Goal: Navigation & Orientation: Find specific page/section

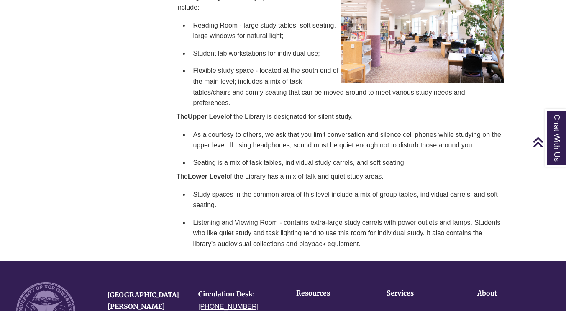
scroll to position [303, 0]
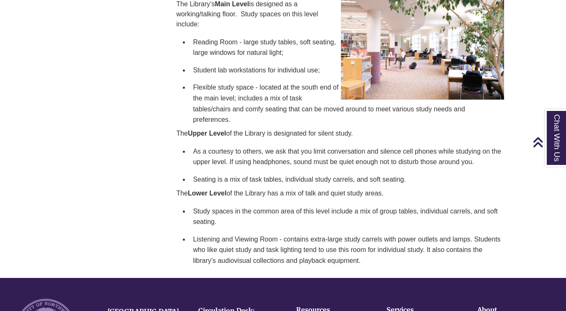
click at [244, 207] on li "Study spaces in the common area of this level include a mix of group tables, in…" at bounding box center [348, 217] width 316 height 28
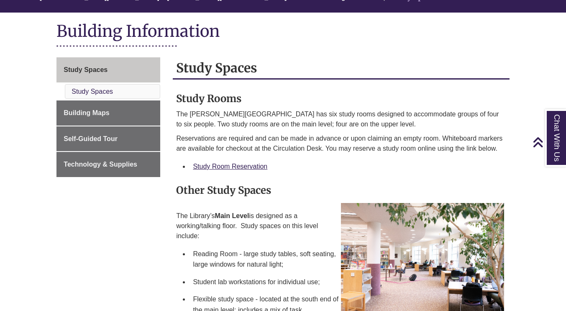
scroll to position [90, 0]
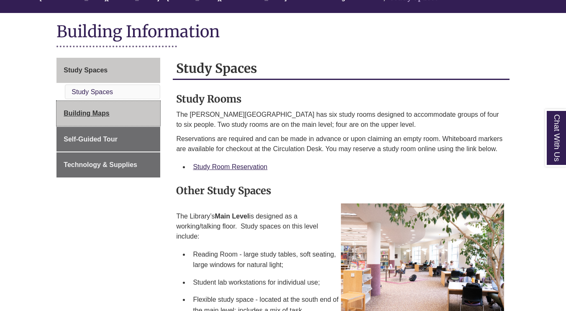
click at [125, 125] on link "Building Maps" at bounding box center [109, 113] width 104 height 25
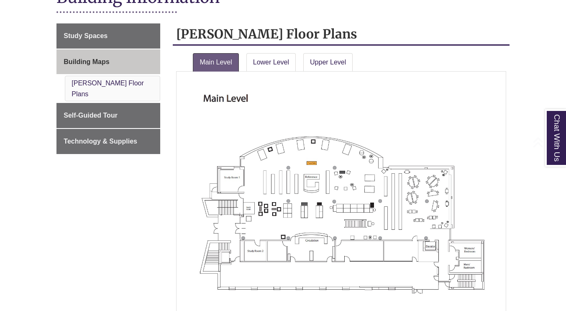
scroll to position [129, 0]
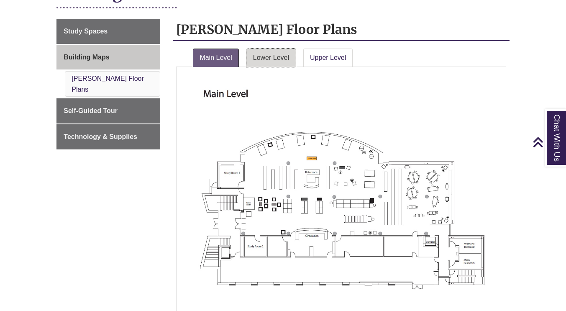
click at [266, 57] on link "Lower Level" at bounding box center [271, 58] width 49 height 18
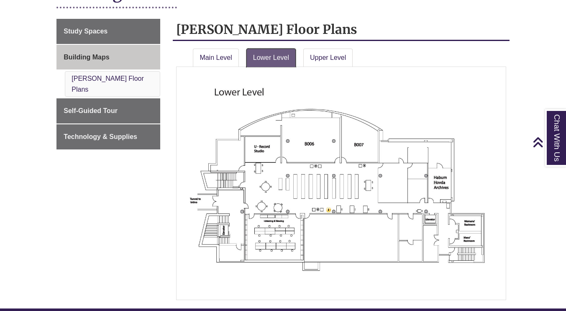
scroll to position [152, 0]
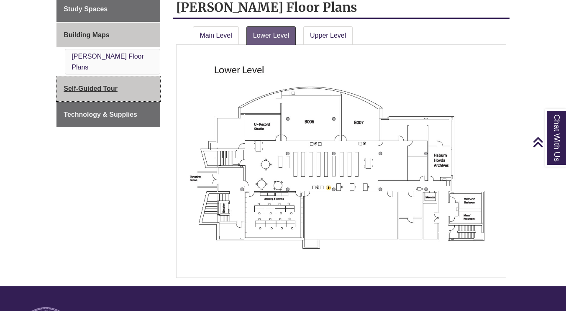
click at [130, 77] on link "Self-Guided Tour" at bounding box center [109, 88] width 104 height 25
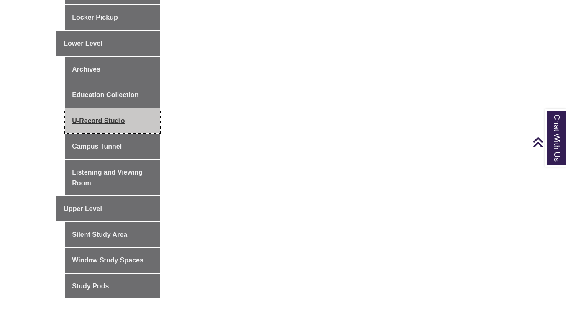
scroll to position [458, 0]
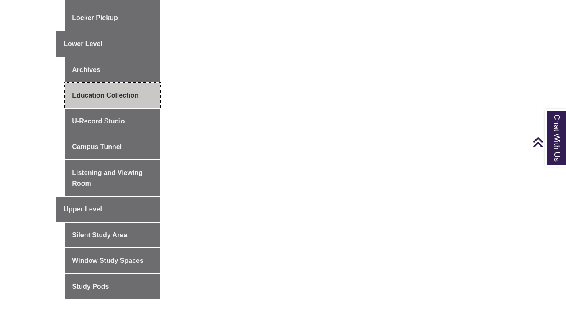
click at [121, 97] on link "Education Collection" at bounding box center [112, 95] width 95 height 25
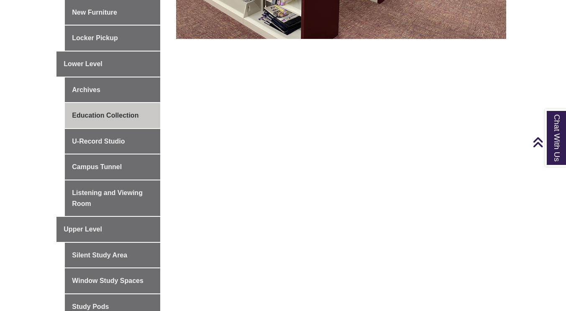
scroll to position [439, 0]
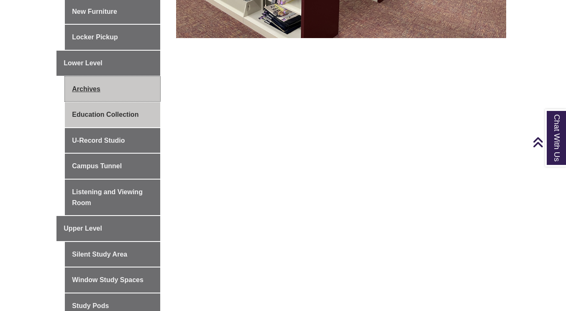
click at [115, 95] on link "Archives" at bounding box center [112, 89] width 95 height 25
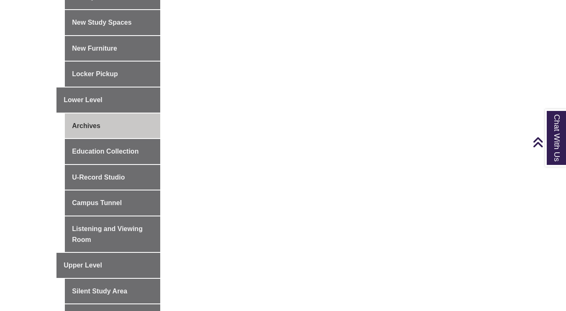
scroll to position [408, 0]
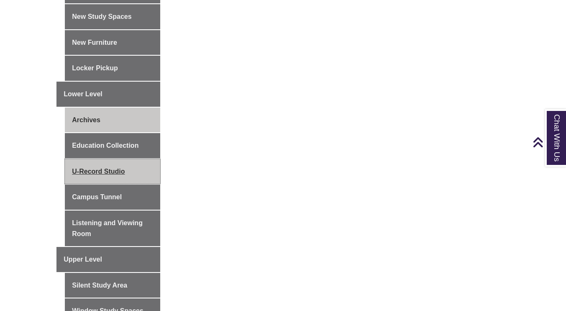
click at [129, 177] on link "U-Record Studio" at bounding box center [112, 171] width 95 height 25
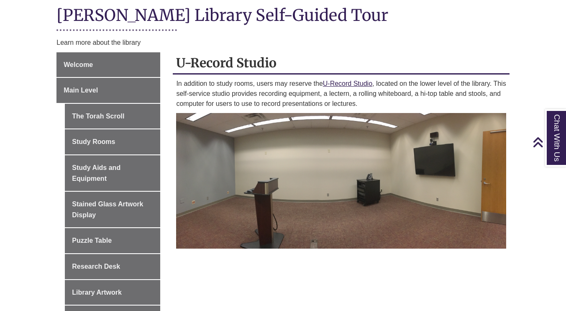
click at [282, 213] on img at bounding box center [341, 181] width 330 height 136
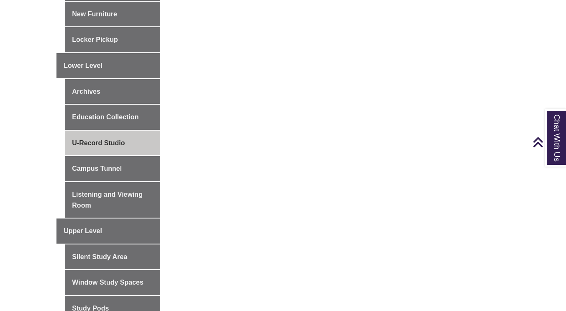
scroll to position [479, 0]
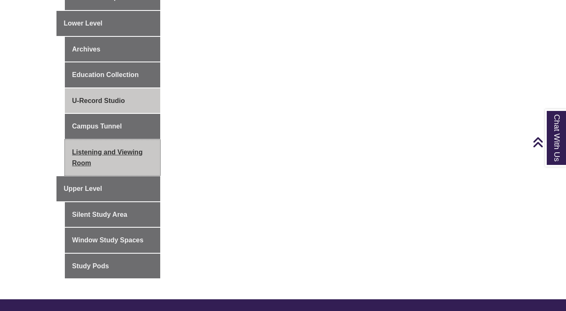
click at [139, 161] on link "Listening and Viewing Room" at bounding box center [112, 158] width 95 height 36
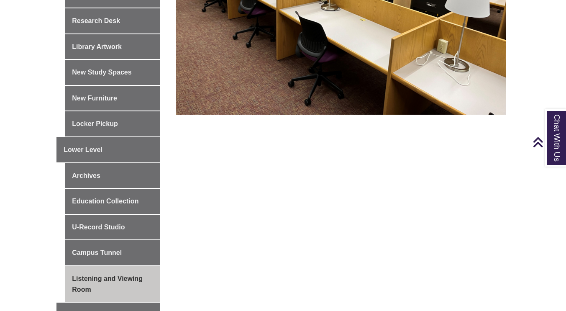
scroll to position [352, 0]
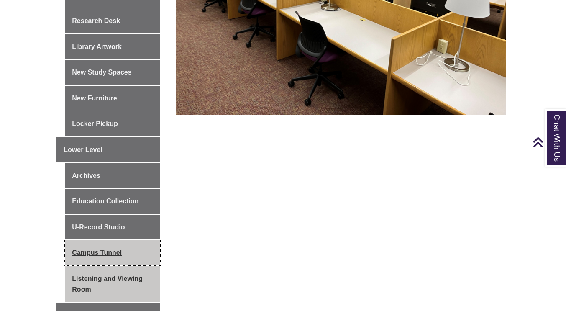
click at [118, 249] on link "Campus Tunnel" at bounding box center [112, 252] width 95 height 25
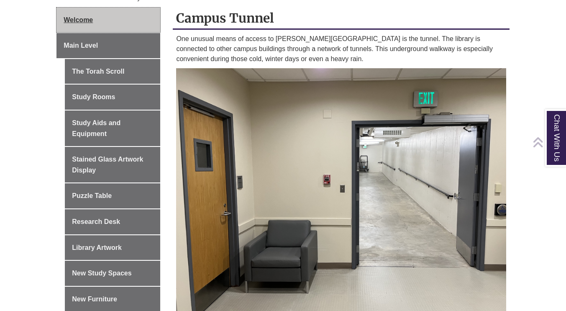
scroll to position [154, 0]
